Goal: Transaction & Acquisition: Download file/media

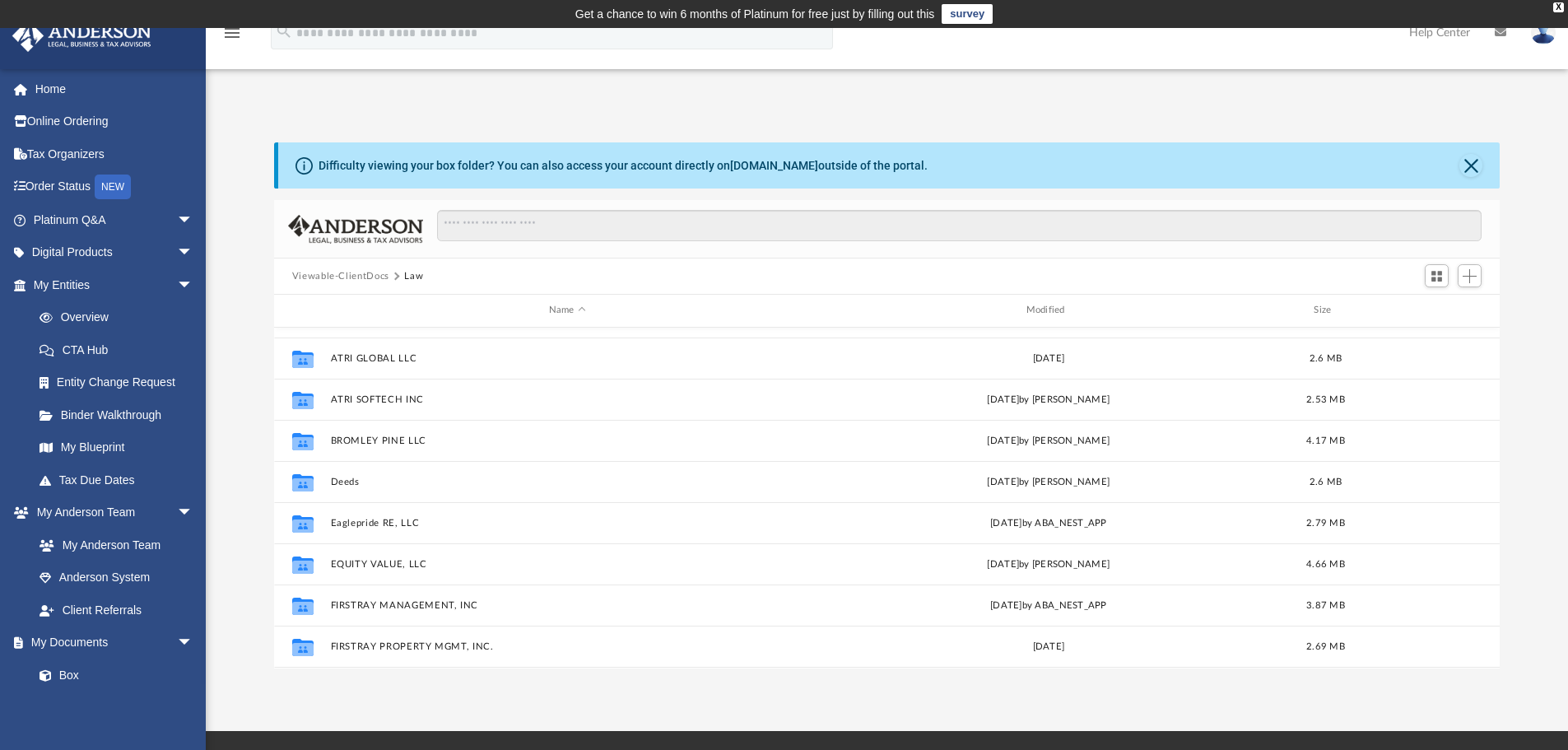
scroll to position [321, 0]
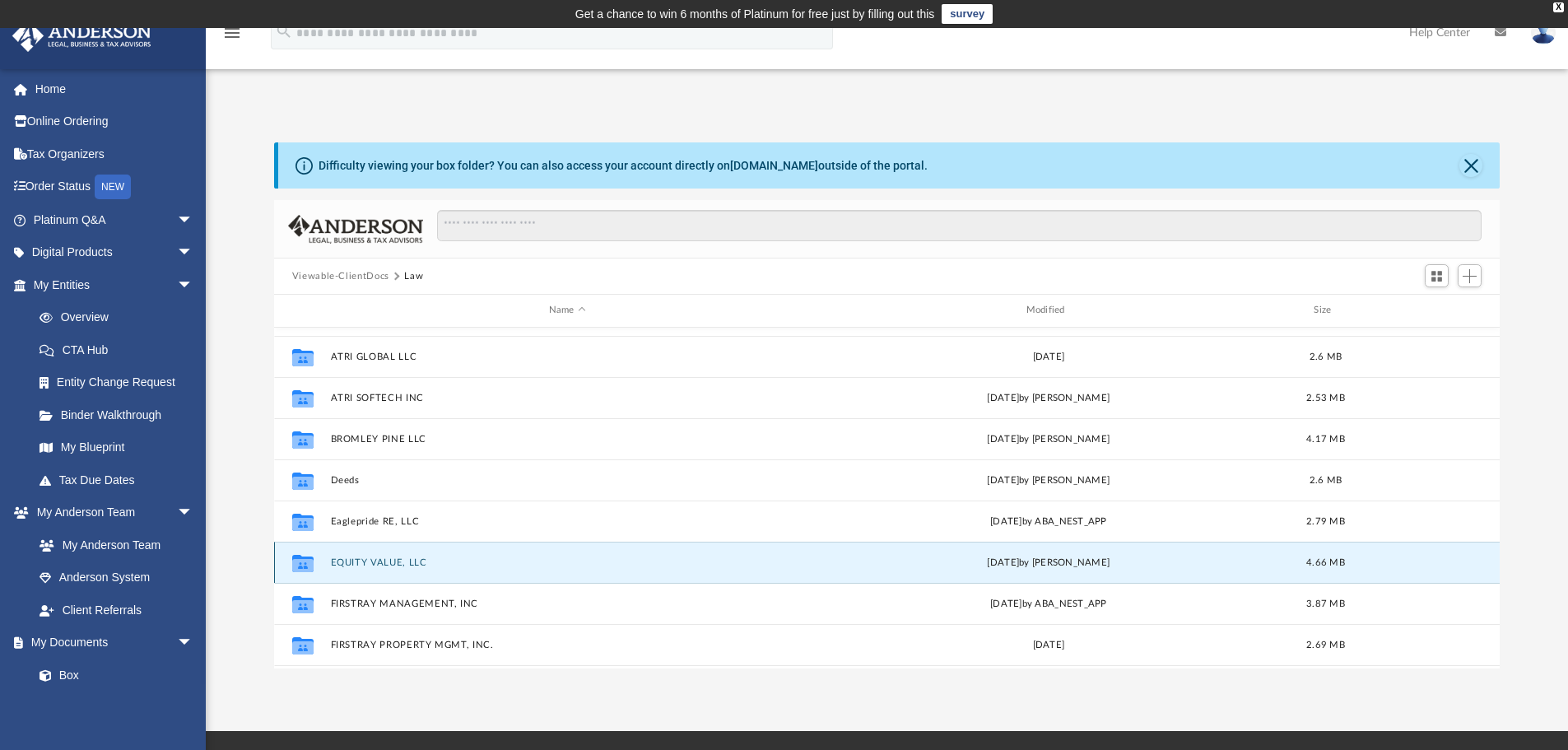
click at [375, 560] on button "EQUITY VALUE, LLC" at bounding box center [566, 562] width 474 height 10
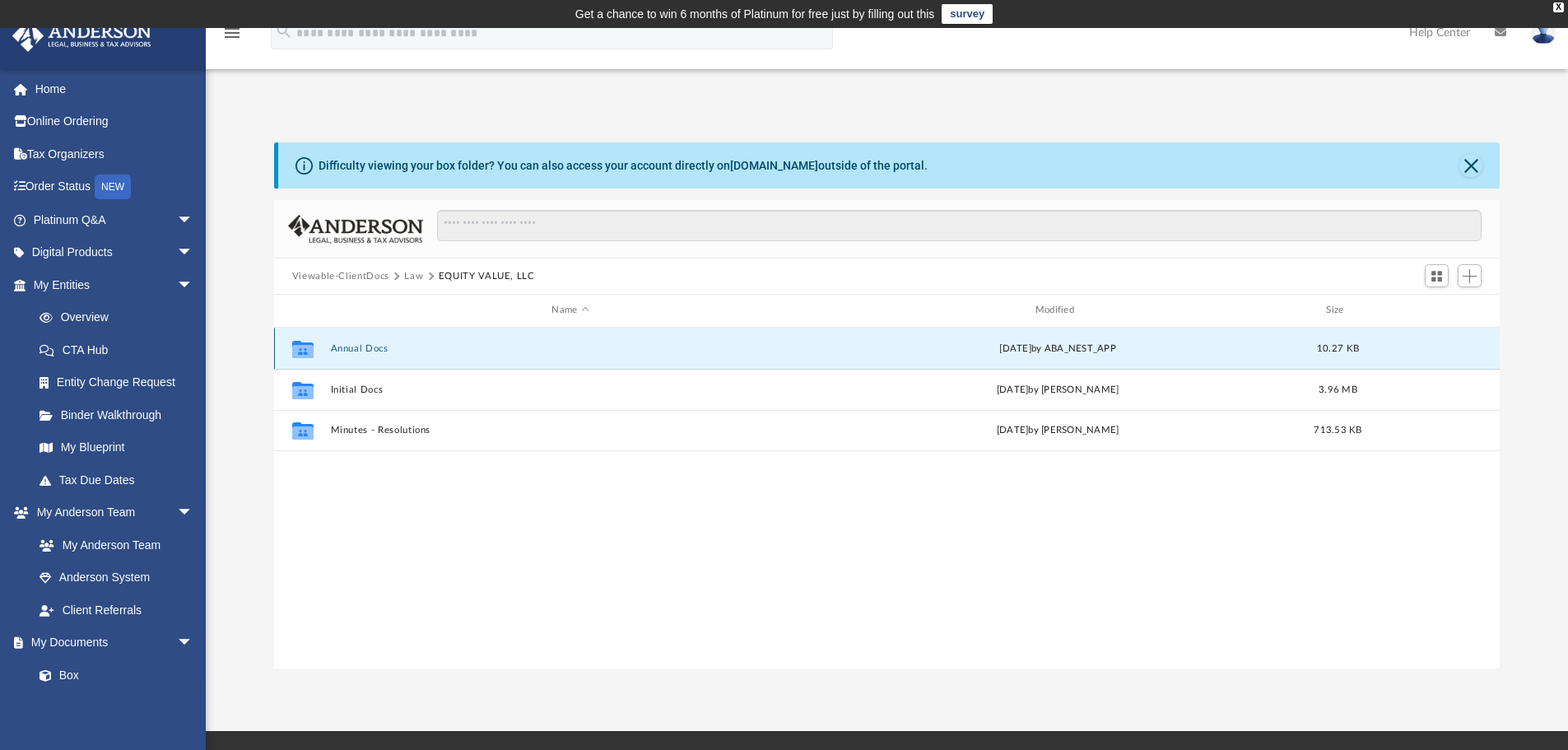
click at [364, 349] on button "Annual Docs" at bounding box center [569, 348] width 479 height 10
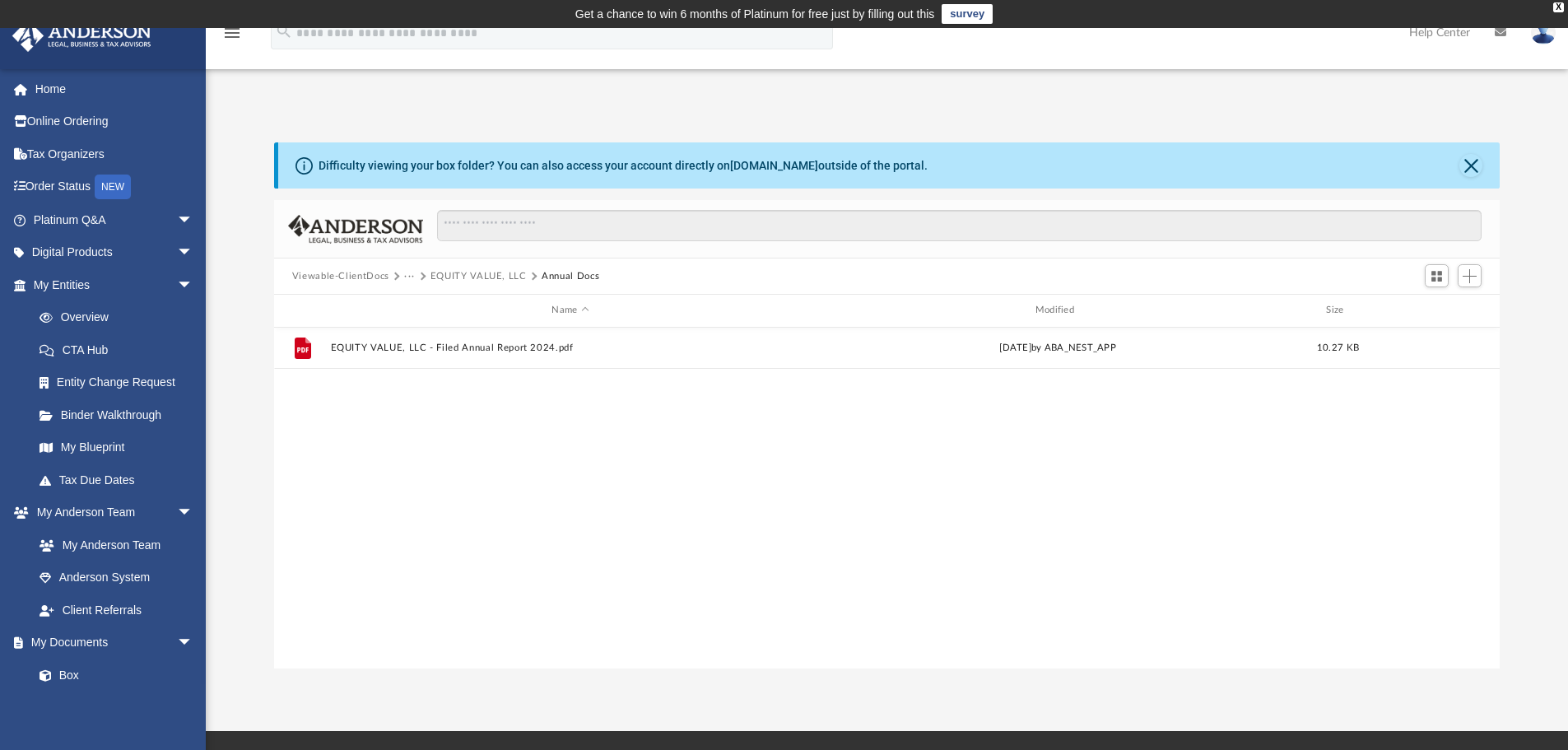
click at [492, 265] on div "Viewable-ClientDocs ··· EQUITY VALUE, LLC Annual Docs" at bounding box center [887, 276] width 1227 height 36
click at [460, 276] on button "EQUITY VALUE, LLC" at bounding box center [479, 277] width 96 height 15
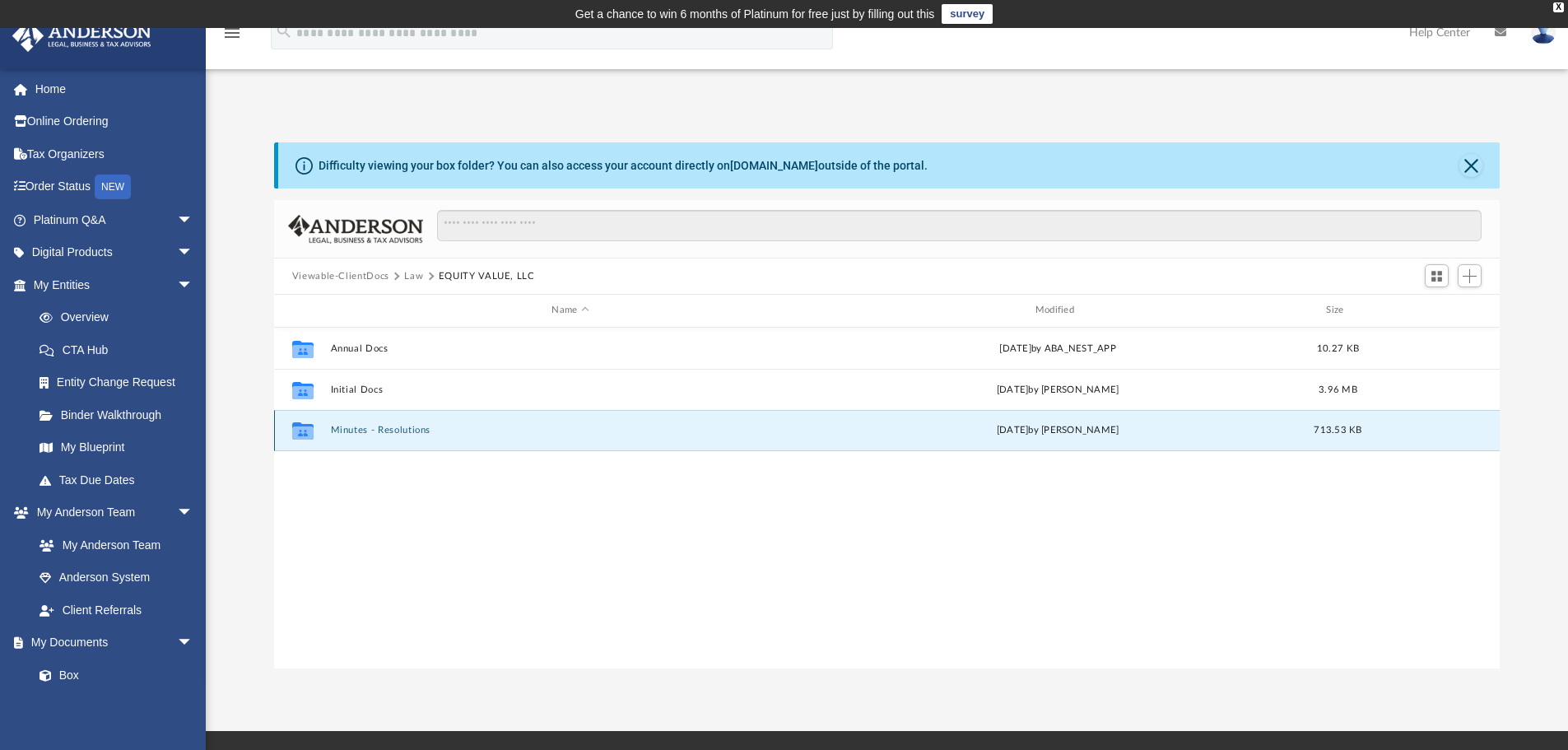
click at [359, 427] on button "Minutes - Resolutions" at bounding box center [569, 429] width 479 height 10
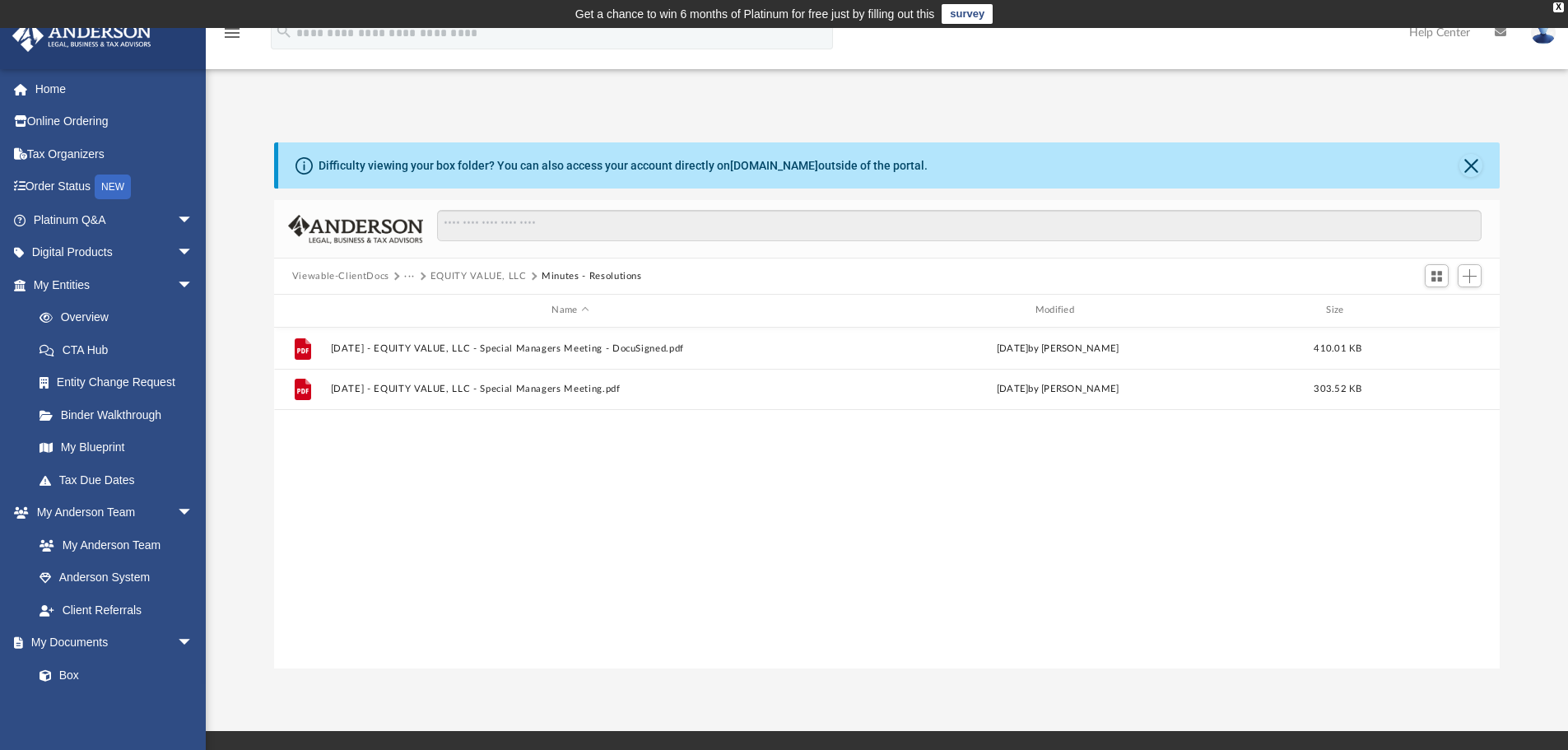
click at [489, 273] on button "EQUITY VALUE, LLC" at bounding box center [479, 277] width 96 height 15
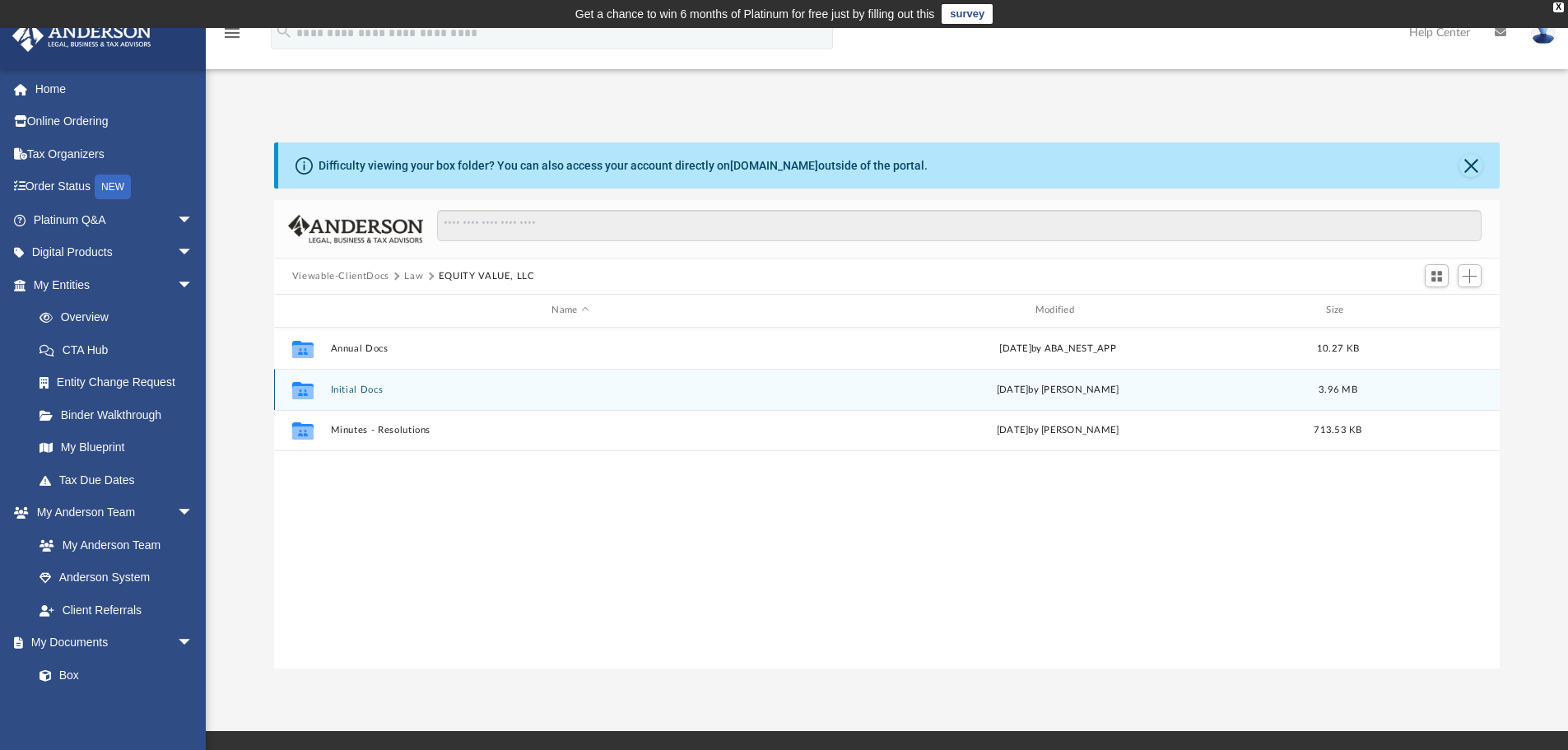
click at [328, 384] on div "Collaborated Folder Initial Docs [DATE] by [PERSON_NAME] 3.96 MB" at bounding box center [887, 390] width 1227 height 42
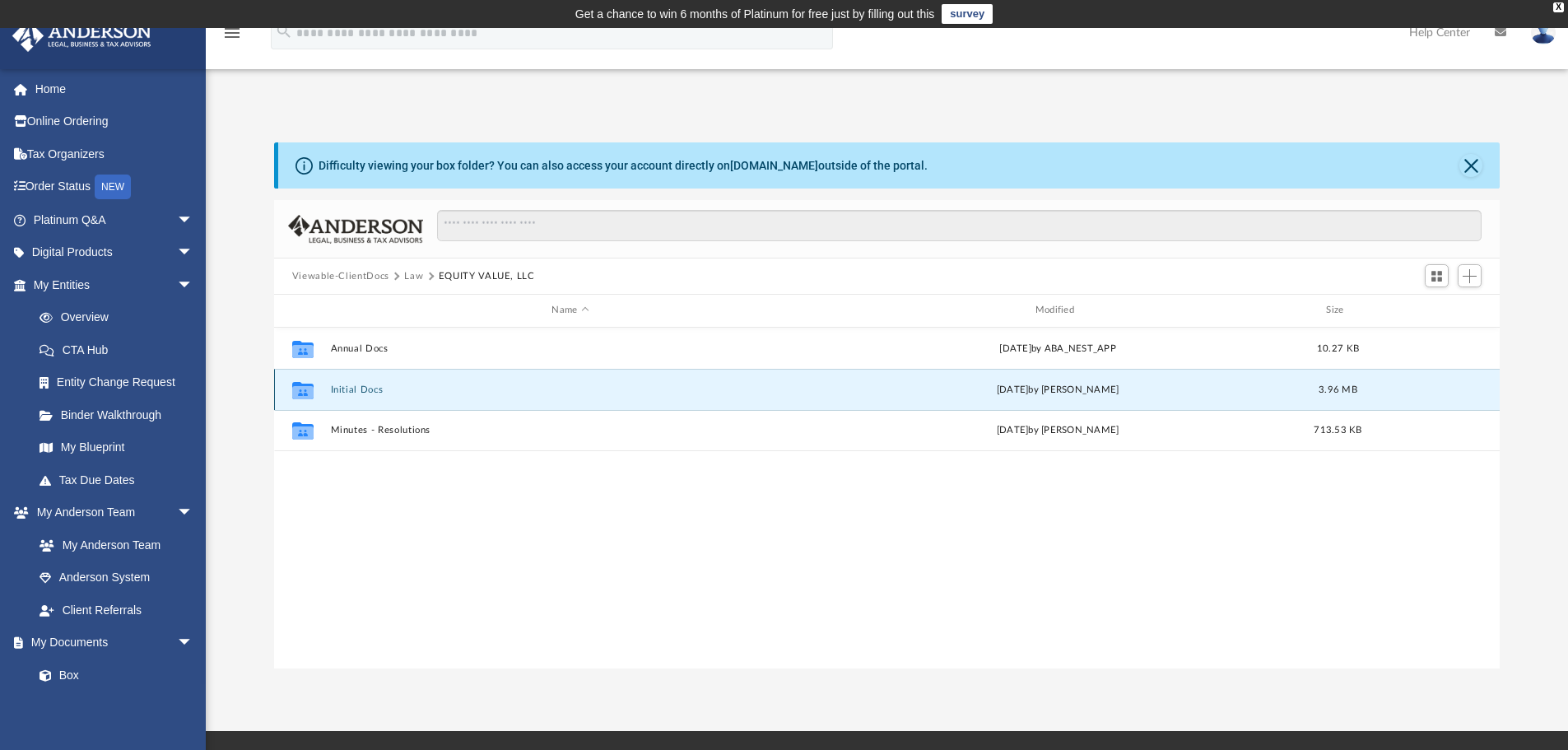
click at [364, 389] on button "Initial Docs" at bounding box center [569, 389] width 479 height 10
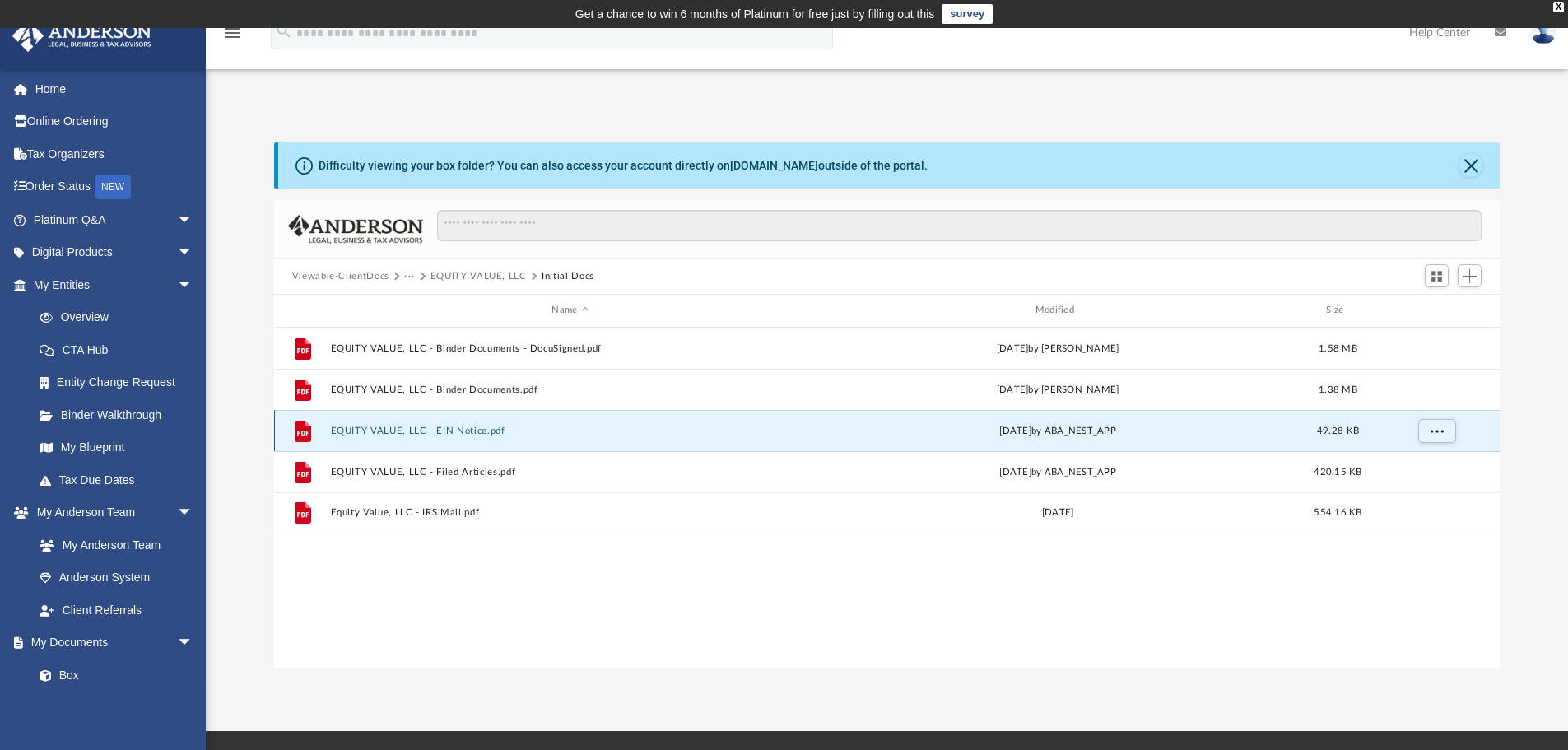
click at [340, 428] on button "EQUITY VALUE, LLC - EIN Notice.pdf" at bounding box center [569, 430] width 479 height 10
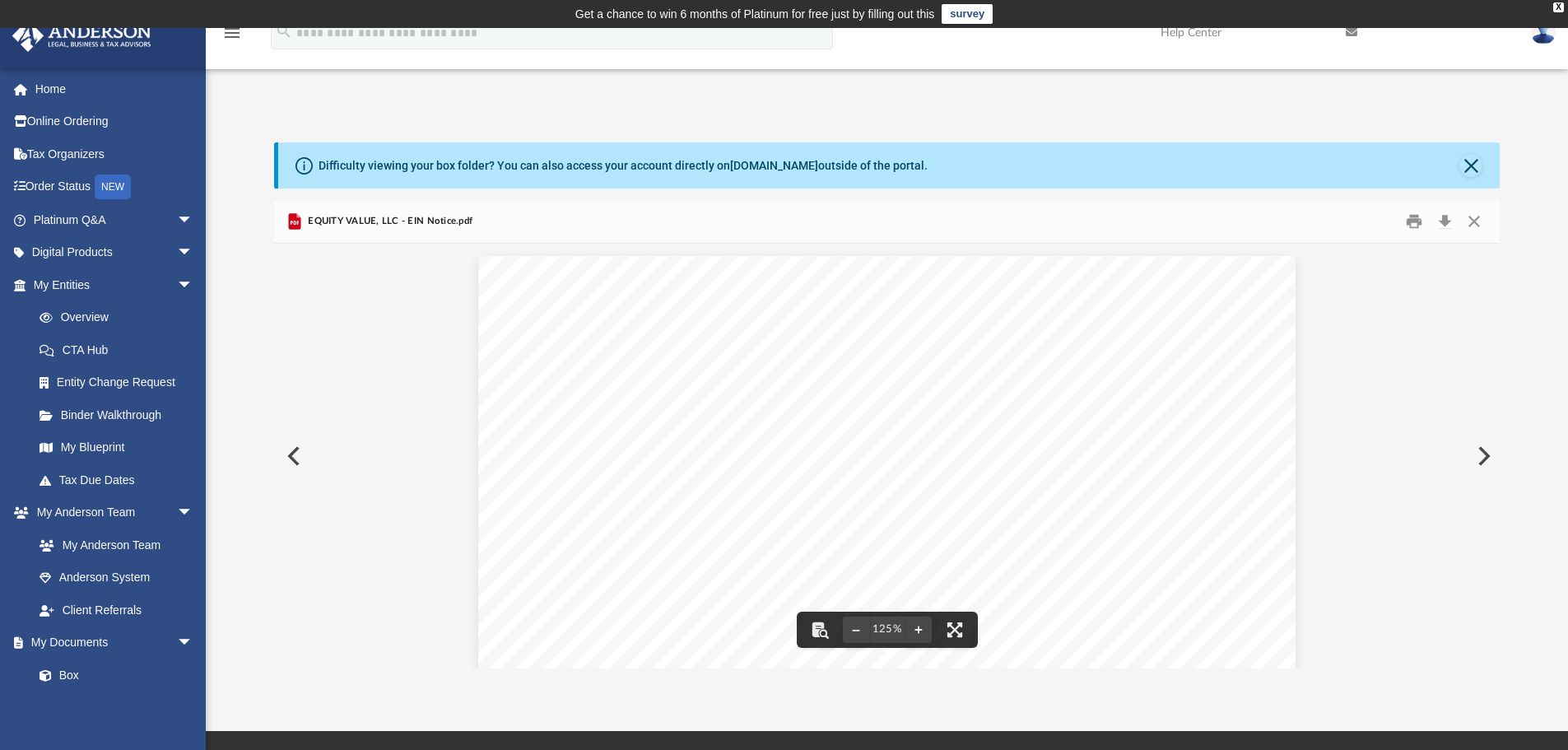
click at [1484, 462] on button "Preview" at bounding box center [1482, 456] width 36 height 46
click at [1448, 222] on button "Download" at bounding box center [1444, 221] width 29 height 26
click at [292, 462] on button "Preview" at bounding box center [292, 456] width 36 height 46
click at [1491, 465] on button "Preview" at bounding box center [1482, 456] width 36 height 46
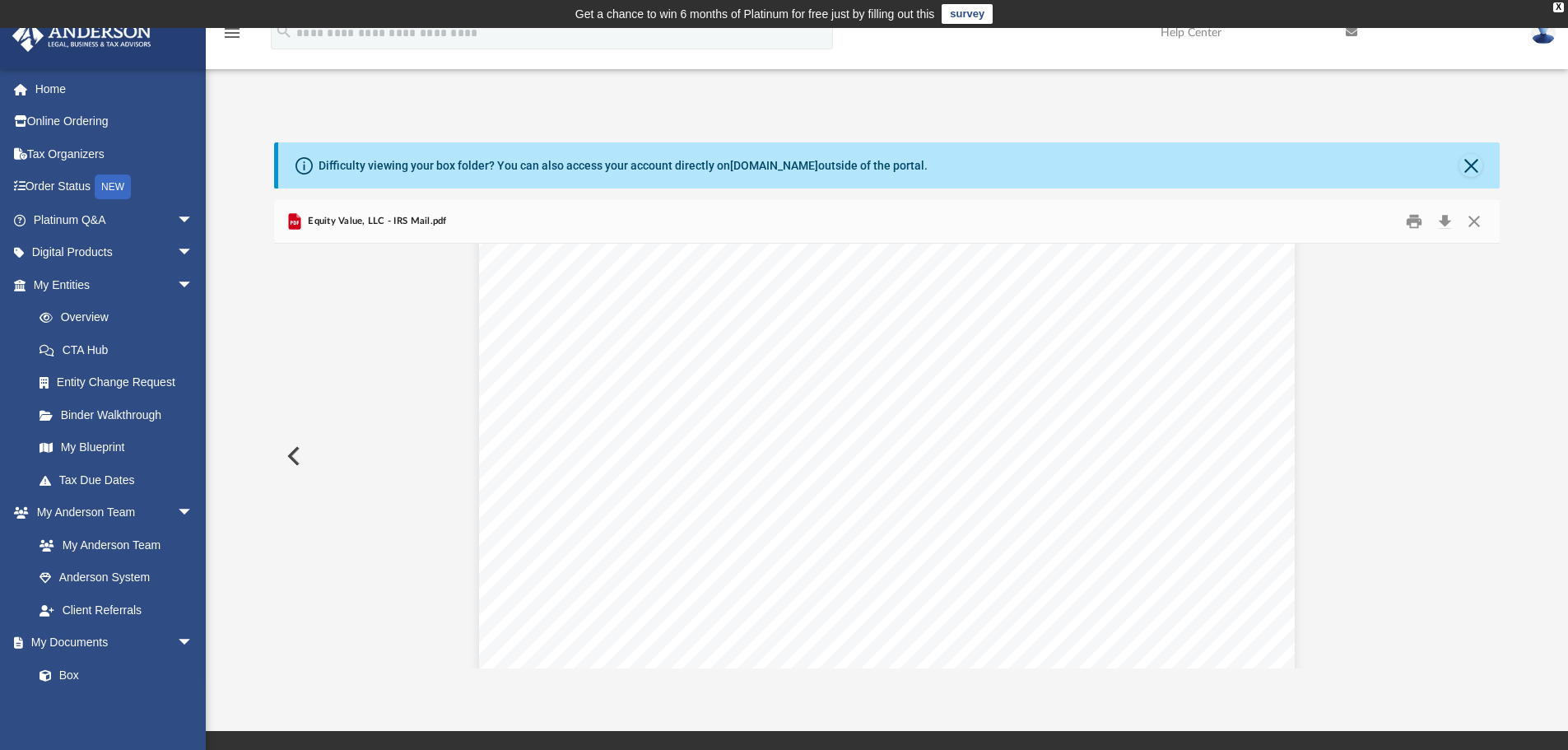
scroll to position [129, 0]
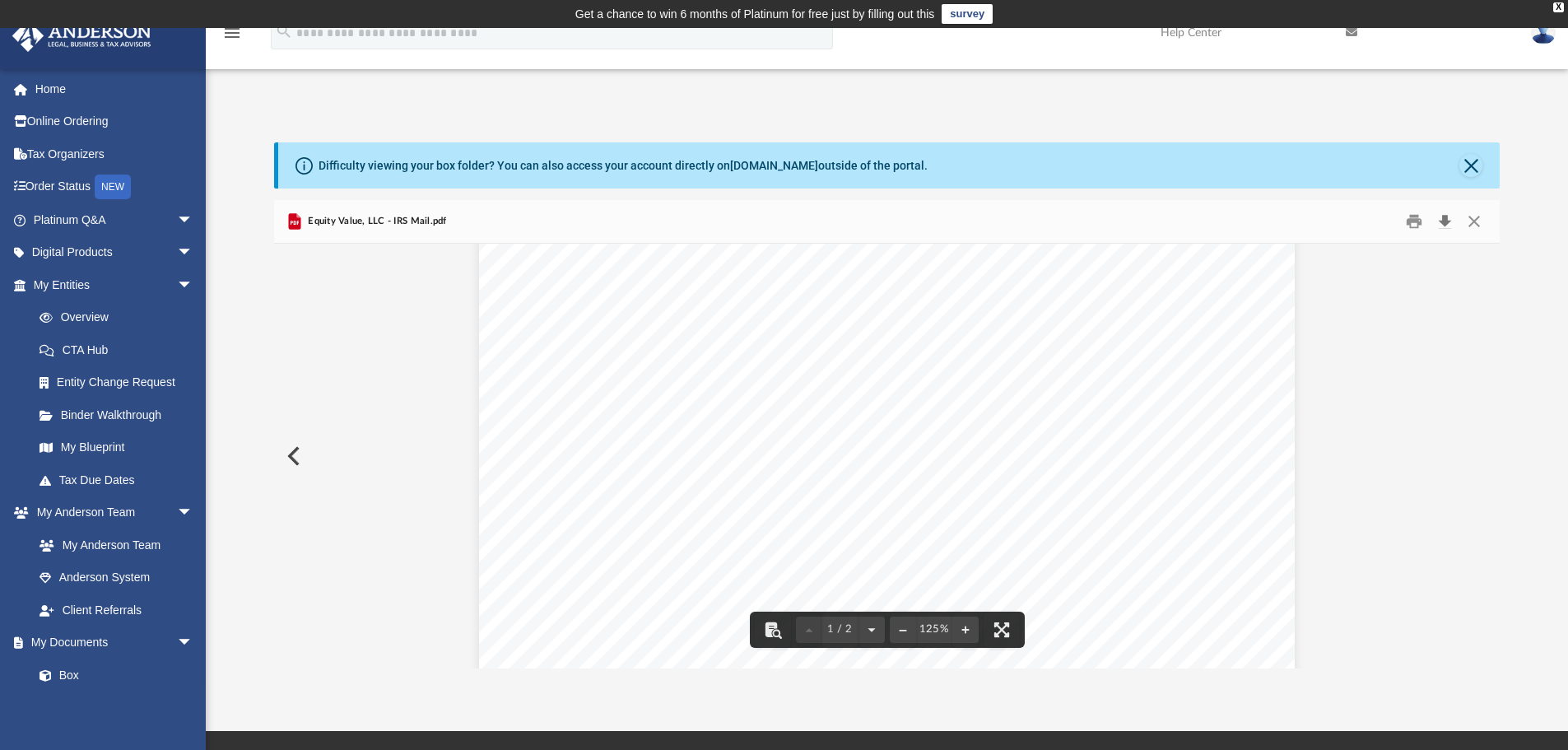
click at [1442, 223] on button "Download" at bounding box center [1444, 221] width 29 height 26
click at [1468, 168] on button "Close" at bounding box center [1471, 166] width 23 height 23
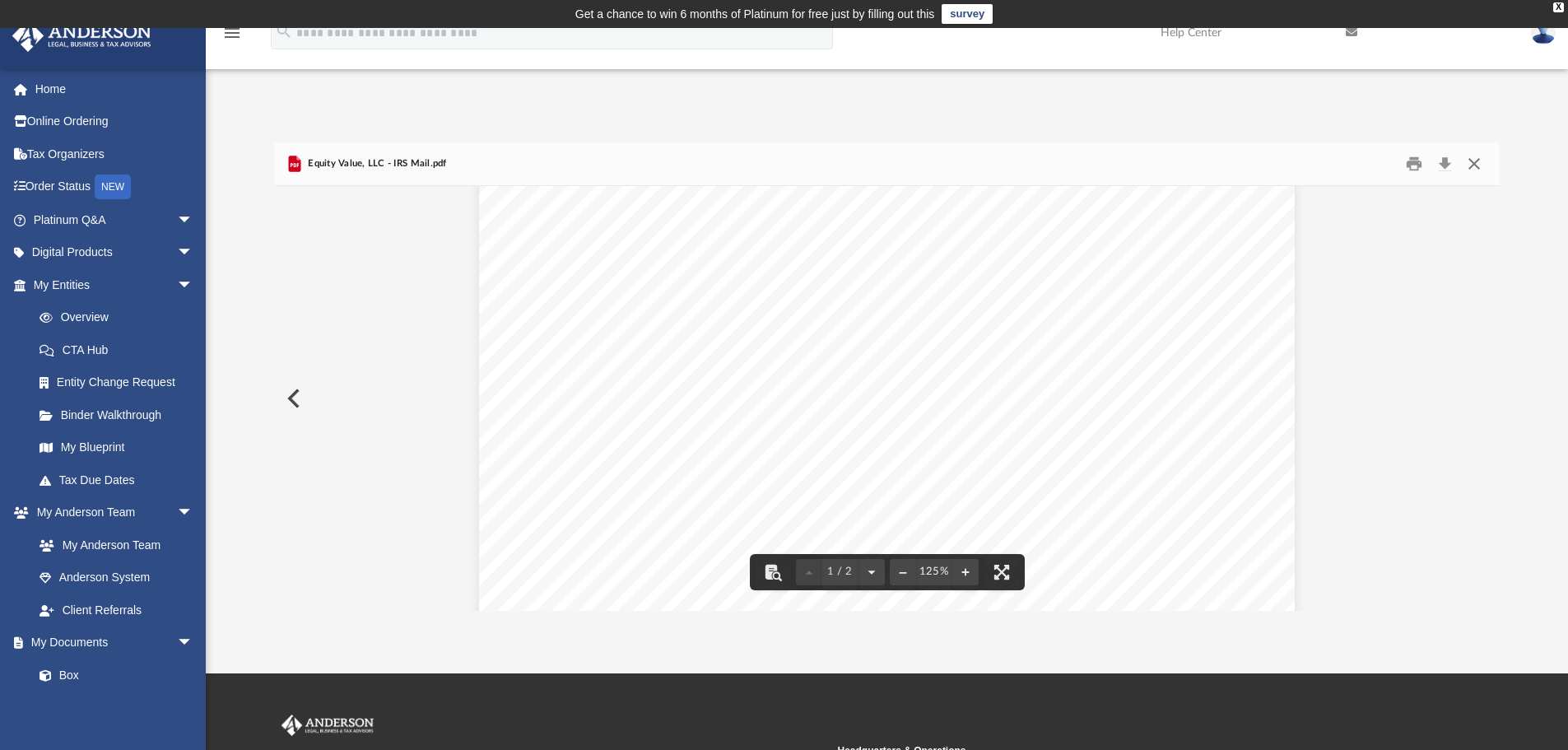
click at [1478, 168] on button "Close" at bounding box center [1473, 164] width 29 height 26
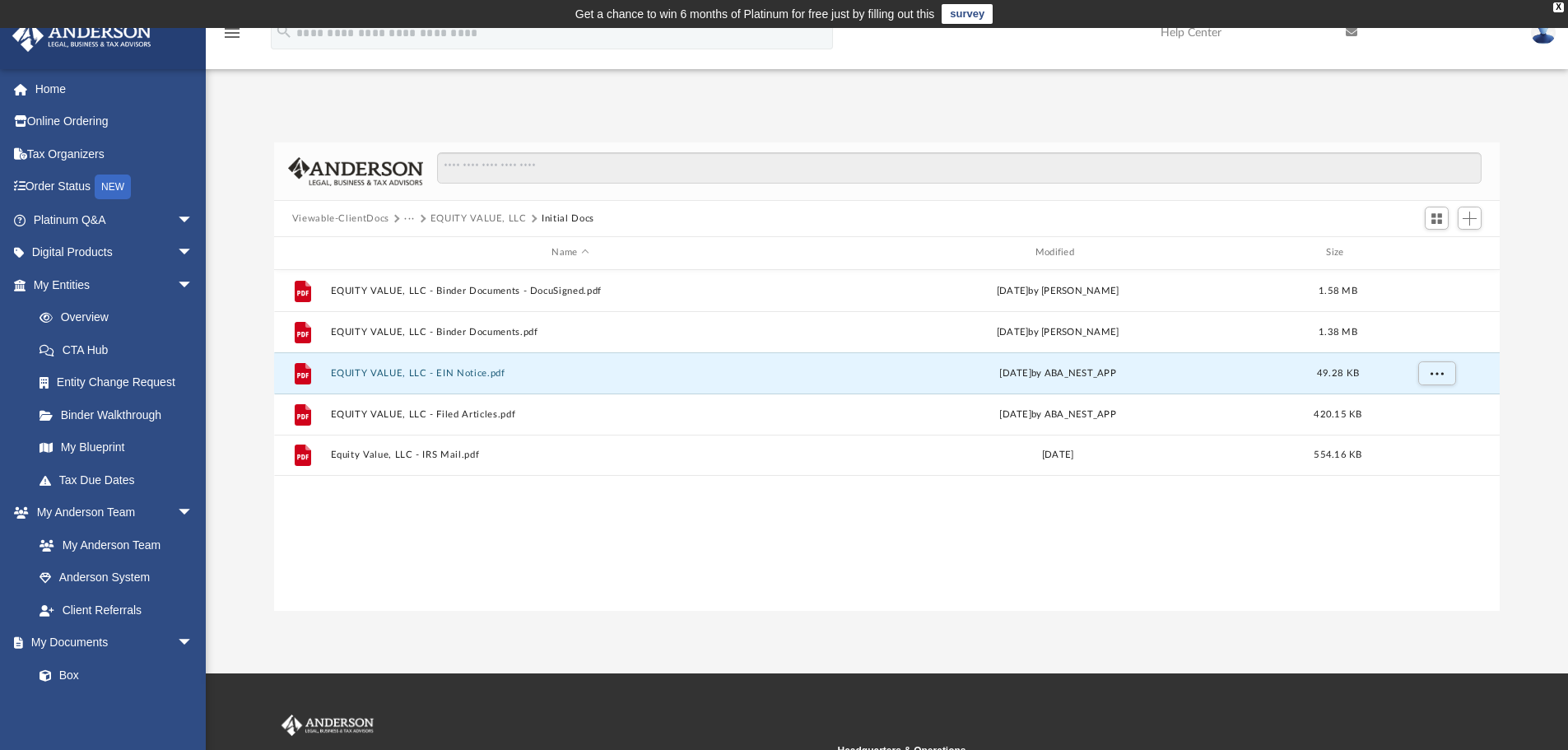
click at [486, 215] on button "EQUITY VALUE, LLC" at bounding box center [479, 219] width 96 height 15
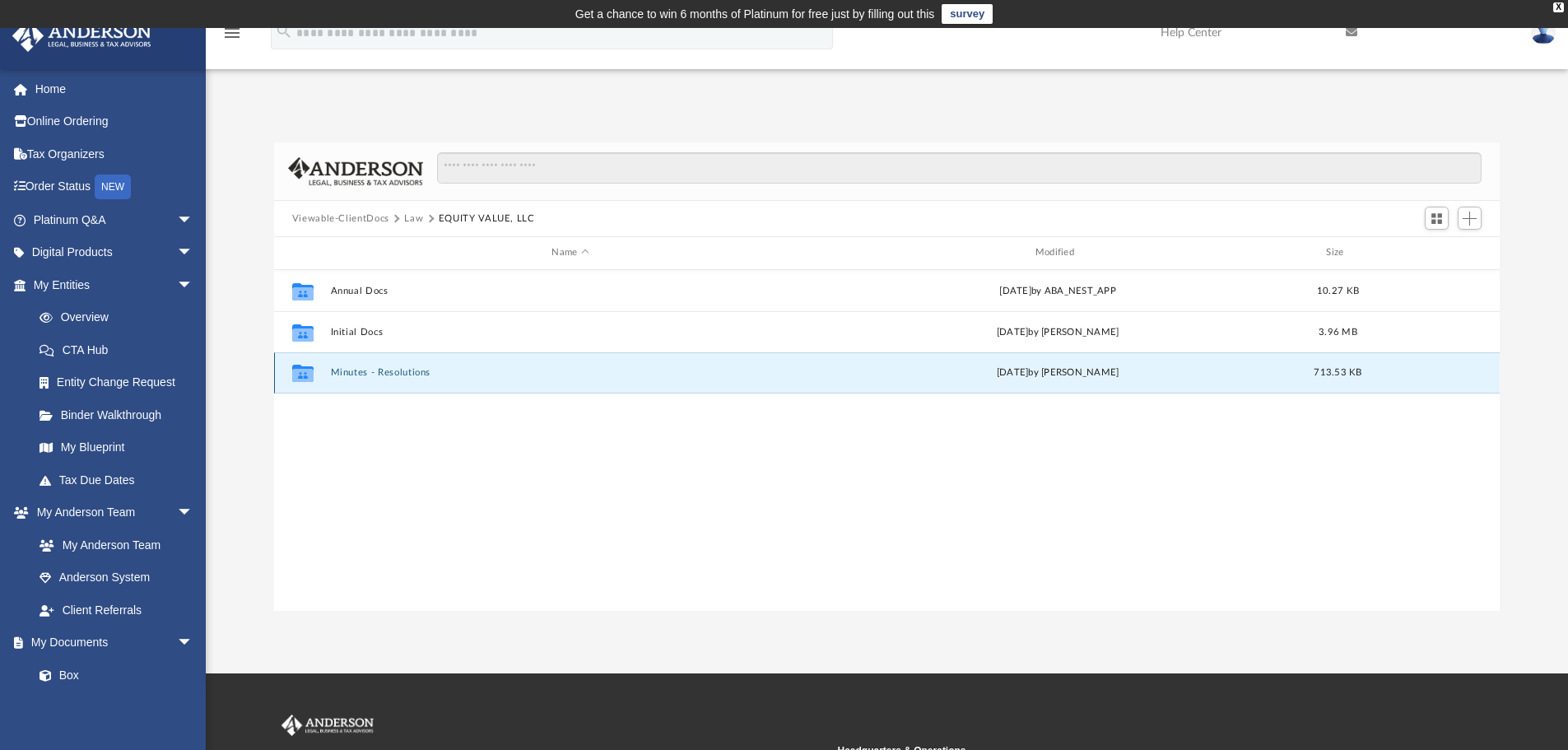
click at [374, 372] on button "Minutes - Resolutions" at bounding box center [569, 372] width 479 height 10
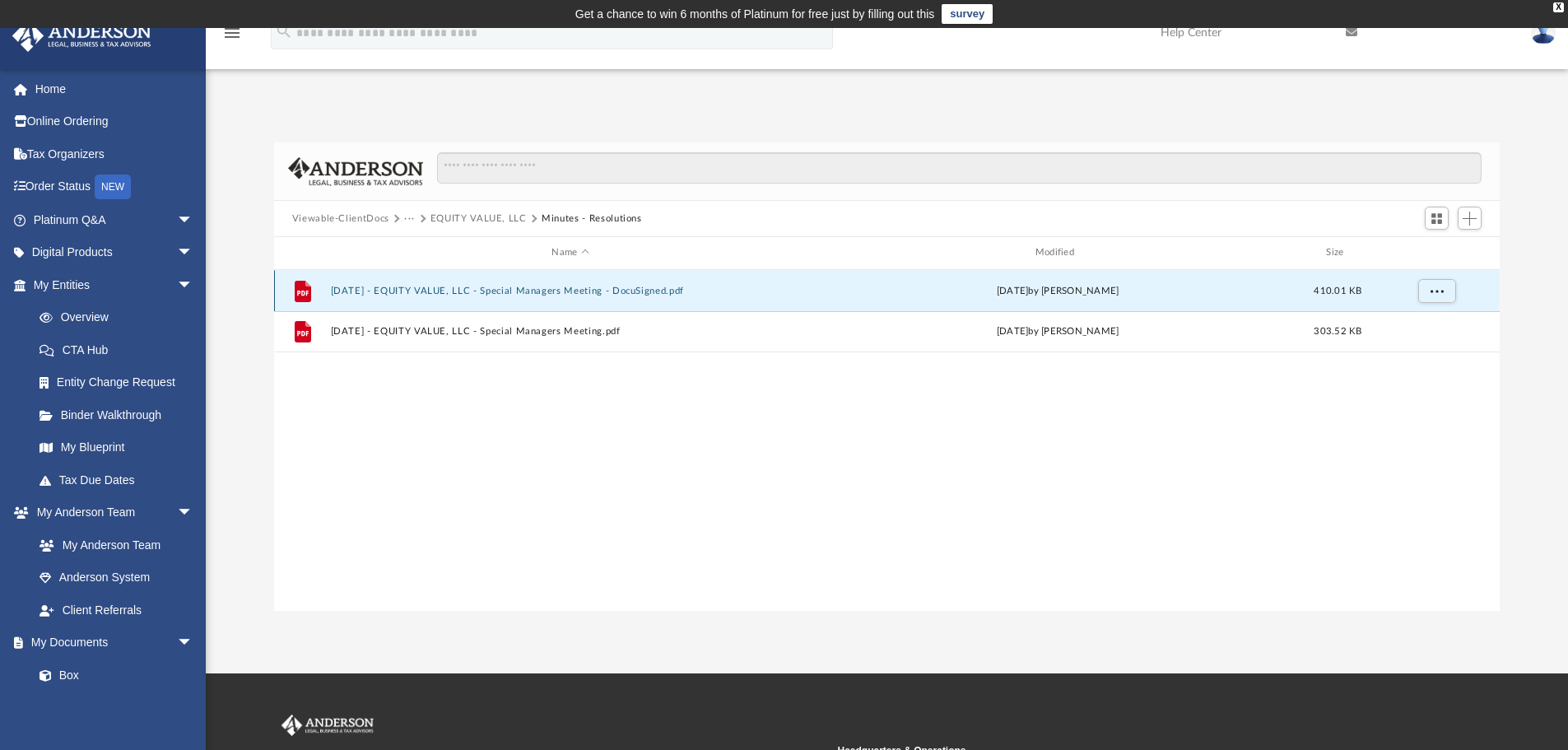
click at [441, 293] on button "[DATE] - EQUITY VALUE, LLC - Special Managers Meeting - DocuSigned.pdf" at bounding box center [569, 290] width 479 height 10
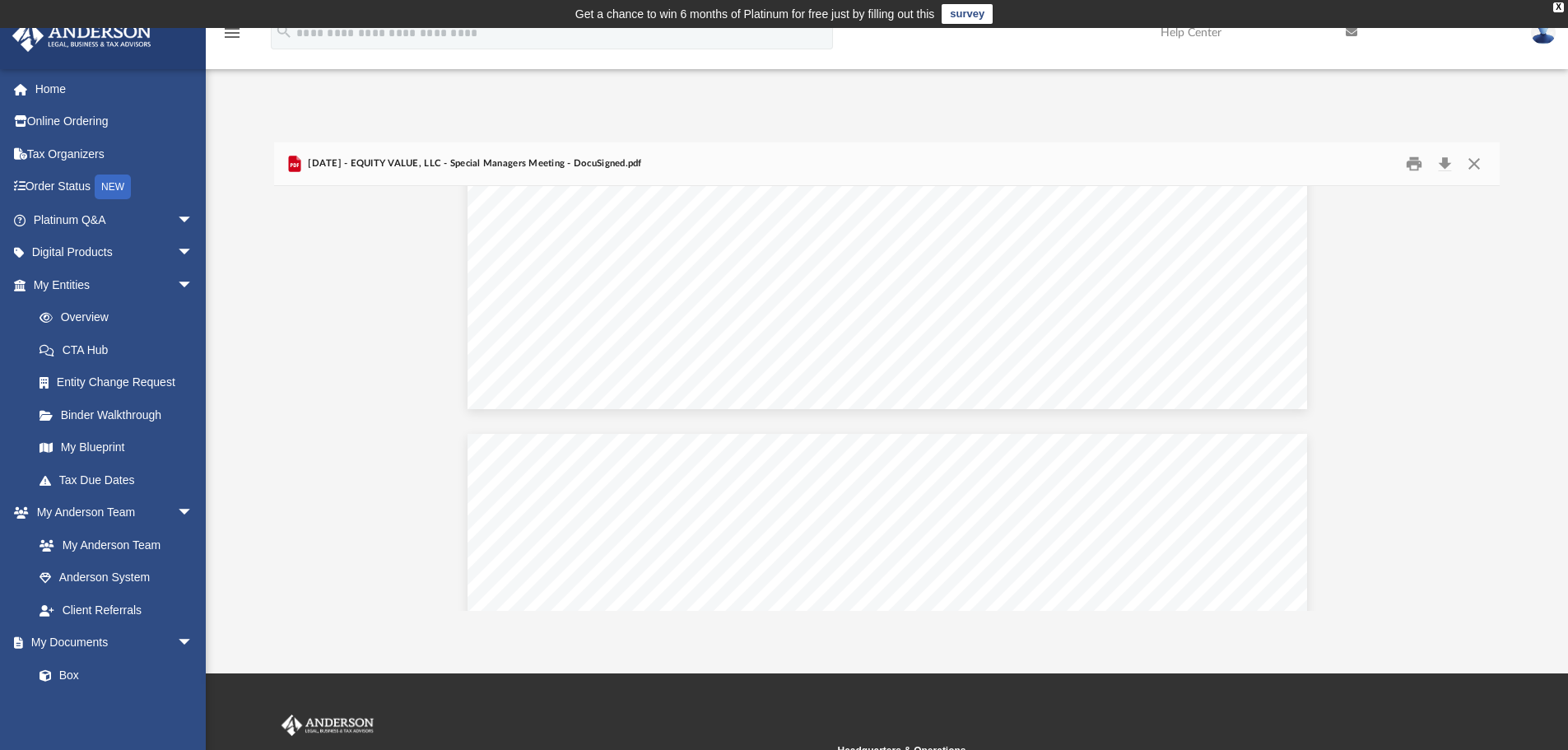
scroll to position [502, 0]
click at [1443, 168] on button "Download" at bounding box center [1444, 164] width 29 height 26
